Goal: Navigation & Orientation: Go to known website

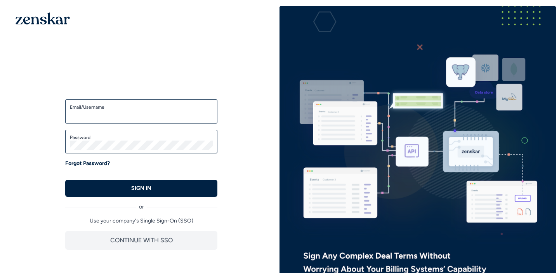
type input "**********"
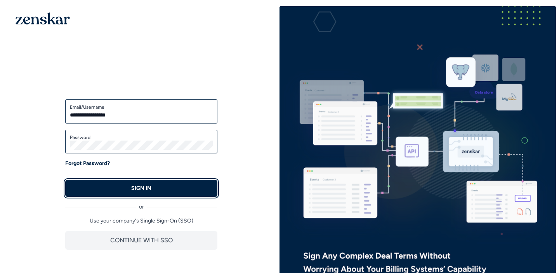
click at [113, 187] on button "SIGN IN" at bounding box center [141, 188] width 152 height 17
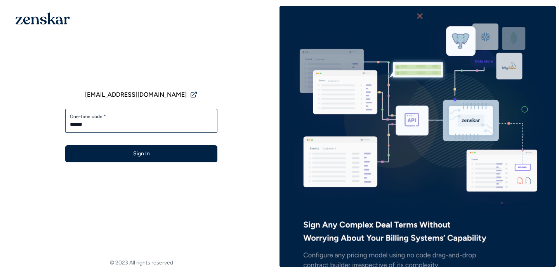
type input "******"
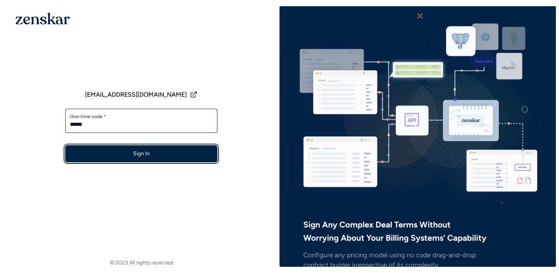
click at [130, 158] on button "Sign In" at bounding box center [141, 153] width 152 height 17
